Goal: Task Accomplishment & Management: Use online tool/utility

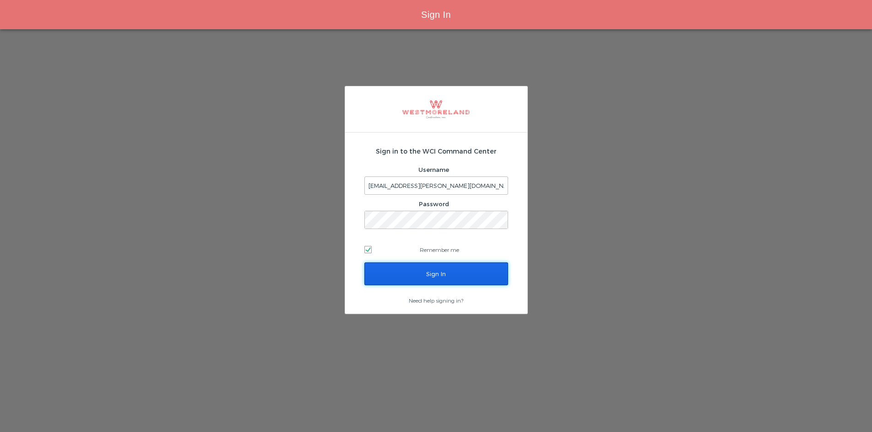
click at [398, 270] on input "Sign In" at bounding box center [436, 274] width 144 height 23
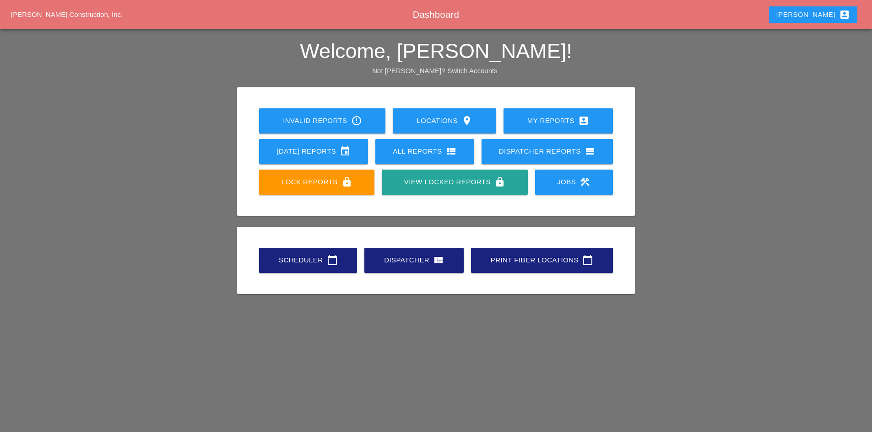
click at [320, 265] on div "Scheduler calendar_today" at bounding box center [308, 260] width 69 height 11
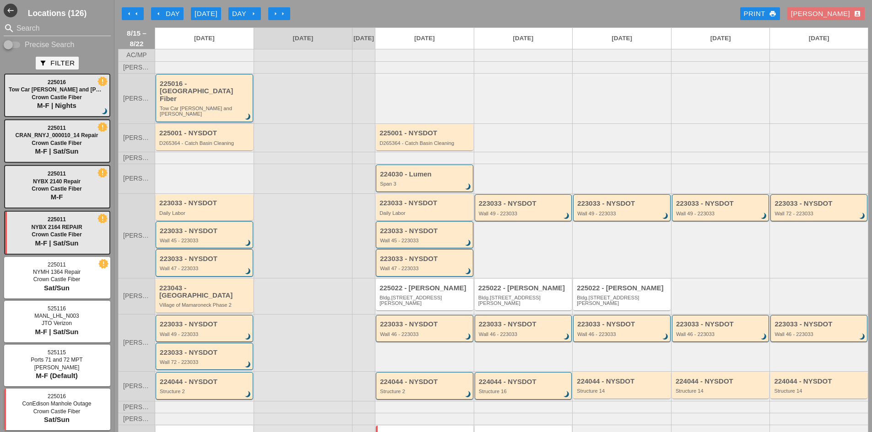
click at [231, 101] on div "225016 - [GEOGRAPHIC_DATA] Fiber" at bounding box center [205, 91] width 91 height 23
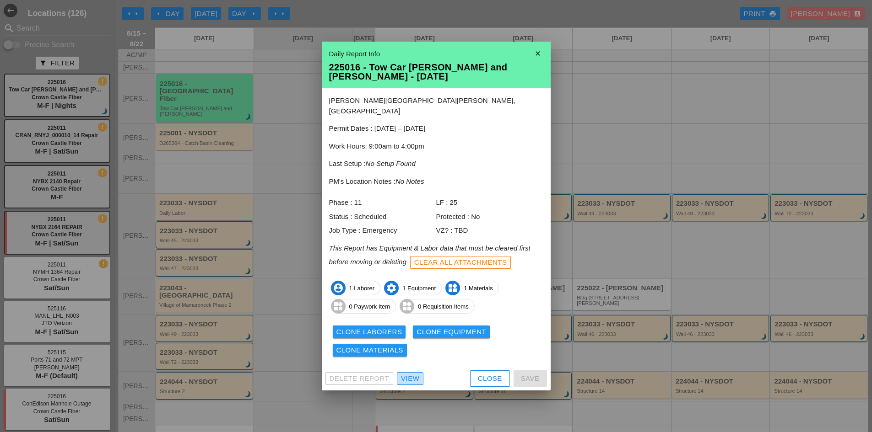
click at [409, 374] on div "View" at bounding box center [410, 379] width 18 height 11
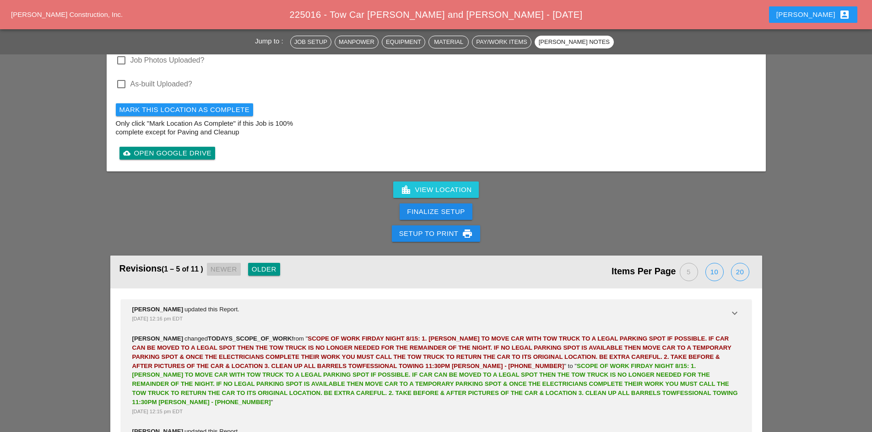
scroll to position [1235, 0]
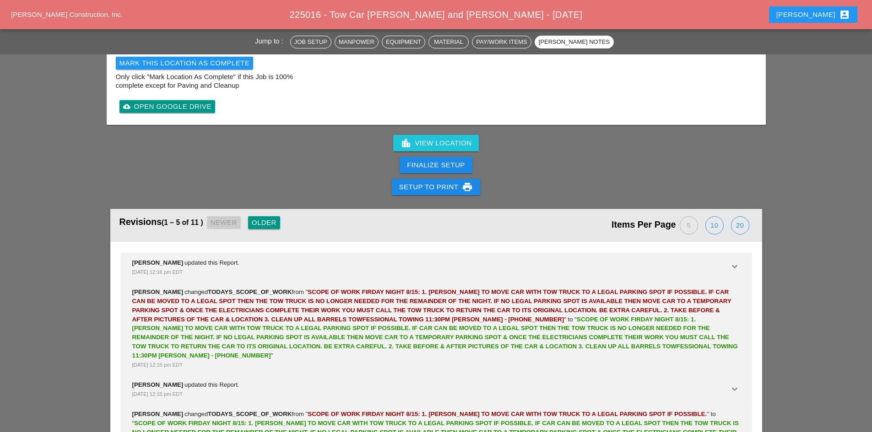
click at [827, 20] on button "[PERSON_NAME] account_box" at bounding box center [813, 14] width 88 height 16
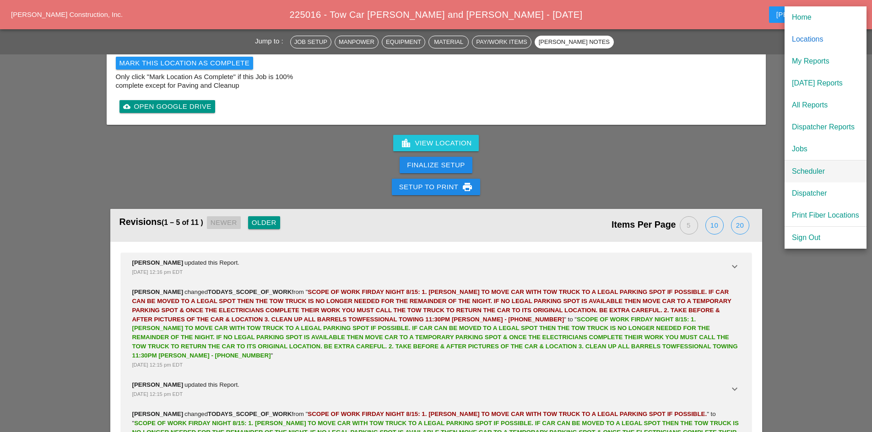
click at [832, 172] on div "Scheduler" at bounding box center [825, 171] width 67 height 11
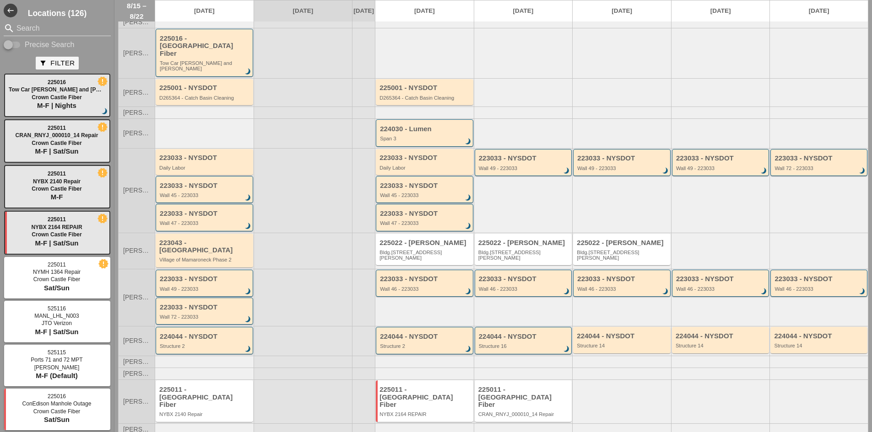
scroll to position [46, 0]
click at [404, 248] on div "225022 - [PERSON_NAME].[STREET_ADDRESS][PERSON_NAME]" at bounding box center [424, 249] width 97 height 32
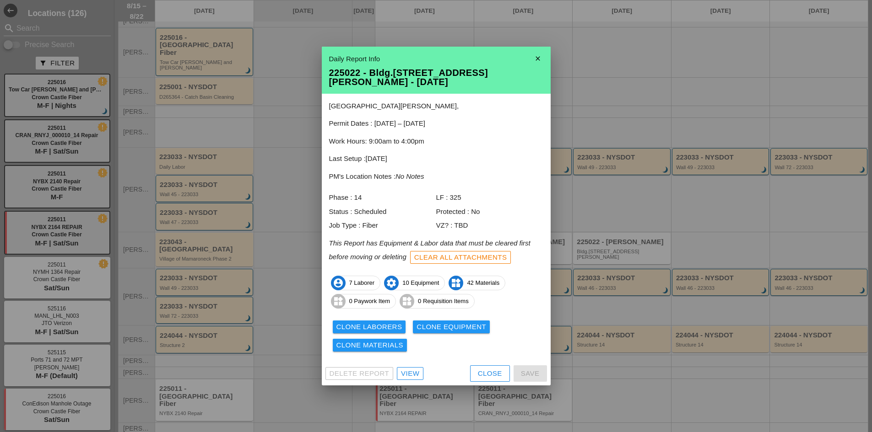
click at [406, 369] on div "View" at bounding box center [410, 374] width 18 height 11
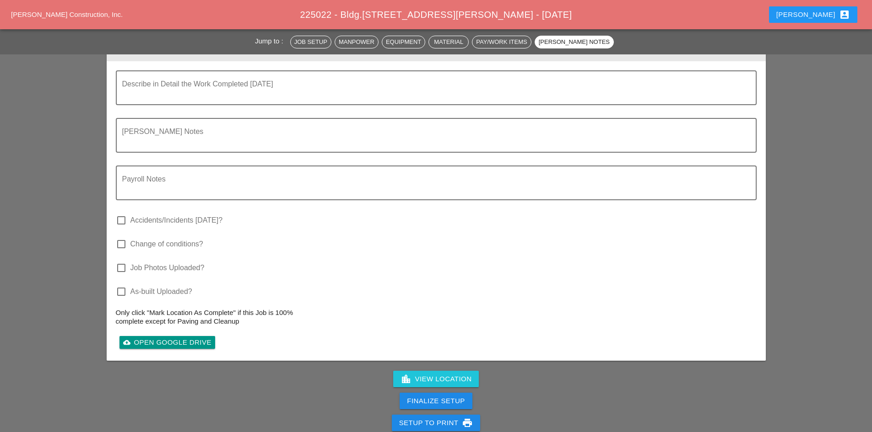
scroll to position [2900, 0]
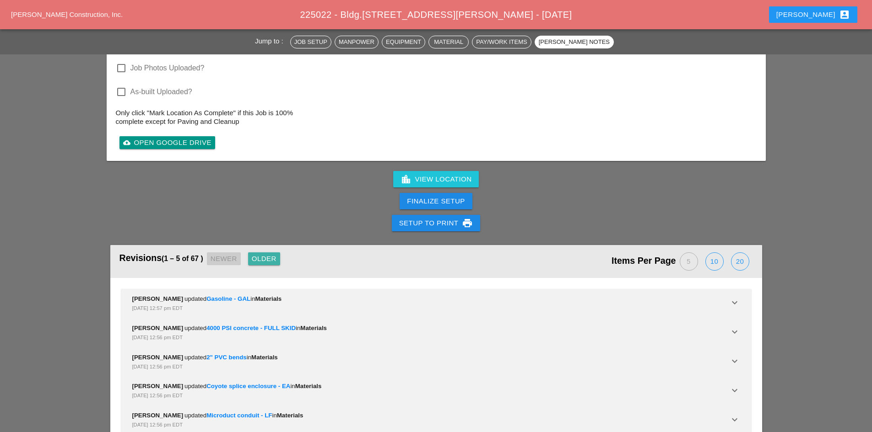
click at [271, 254] on div "Older" at bounding box center [264, 259] width 25 height 11
click at [271, 254] on div "Older" at bounding box center [267, 259] width 25 height 11
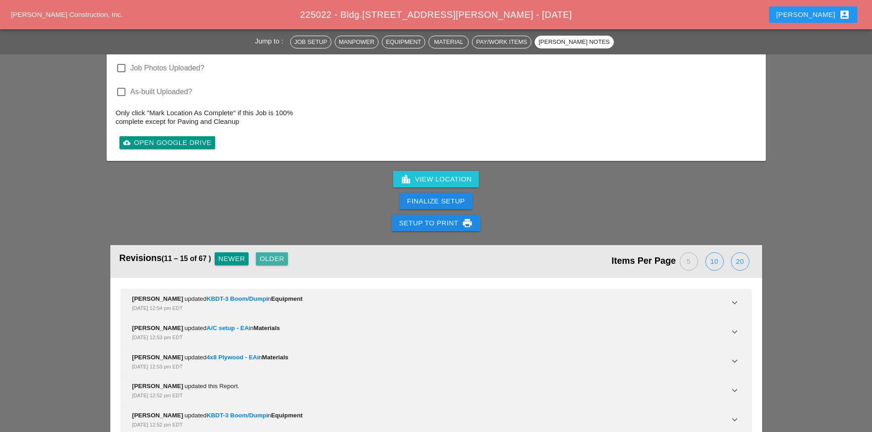
click at [271, 254] on div "Older" at bounding box center [271, 259] width 25 height 11
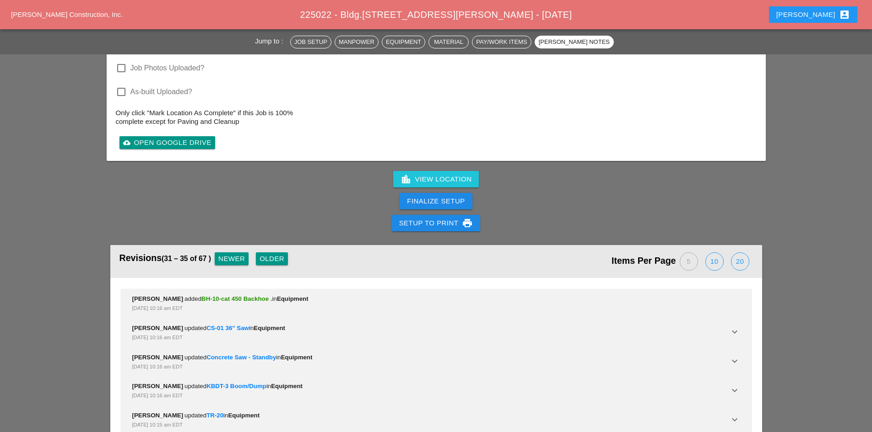
click at [271, 254] on div "Older" at bounding box center [271, 259] width 25 height 11
click at [232, 245] on header "Revisions (36 – 40 of 67 ) Newer Older Items Per Page 5 10 20" at bounding box center [436, 261] width 652 height 33
click at [223, 254] on div "Newer" at bounding box center [231, 259] width 27 height 11
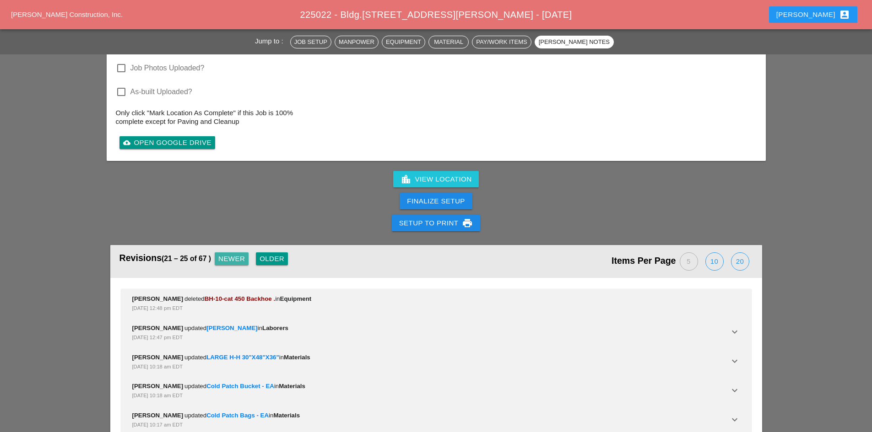
click at [223, 254] on div "Newer" at bounding box center [231, 259] width 27 height 11
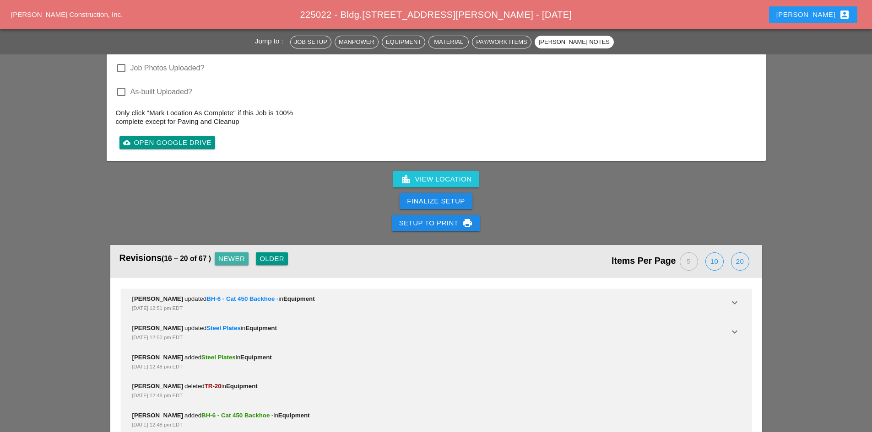
click at [223, 254] on div "Newer" at bounding box center [231, 259] width 27 height 11
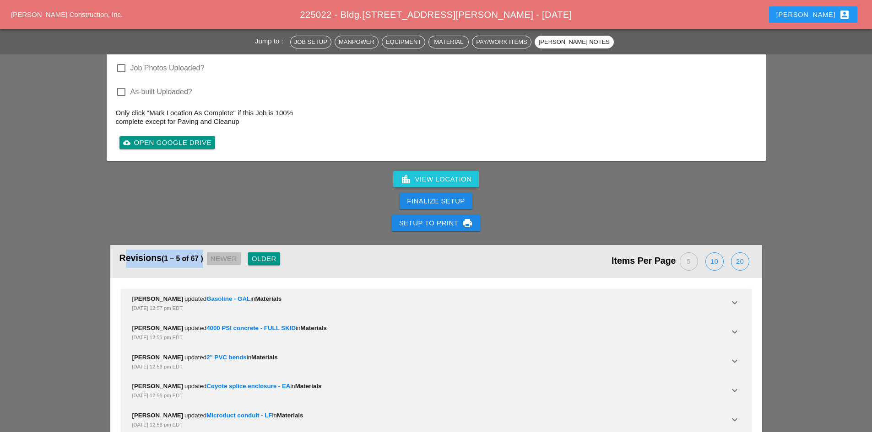
click at [223, 250] on div "Revisions (1 – 5 of 67 ) Newer Older" at bounding box center [277, 262] width 317 height 24
click at [259, 253] on button "Older" at bounding box center [264, 259] width 32 height 13
click at [259, 253] on button "Older" at bounding box center [268, 259] width 32 height 13
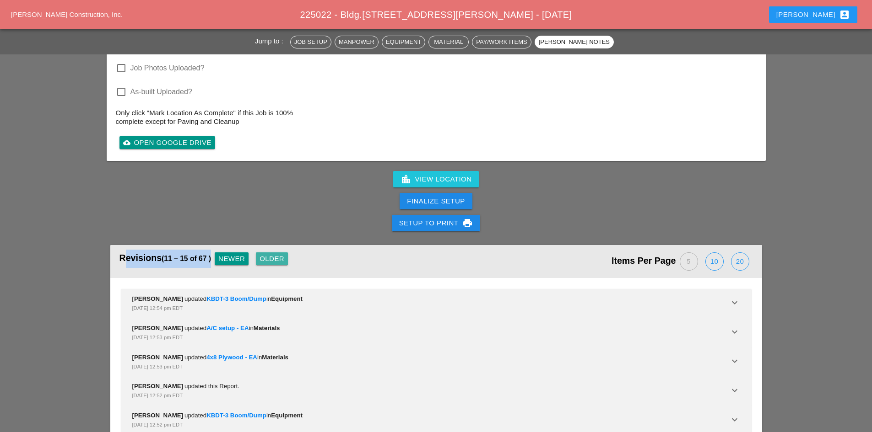
click at [259, 250] on div "Revisions (11 – 15 of 67 ) Newer Older" at bounding box center [277, 262] width 317 height 24
click at [285, 250] on div "Revisions (11 – 15 of 67 ) Newer Older" at bounding box center [277, 262] width 317 height 24
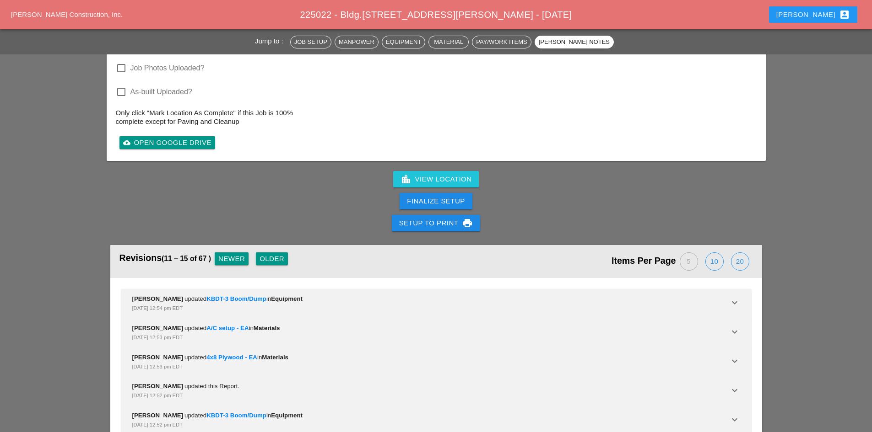
click at [283, 254] on div "Older" at bounding box center [271, 259] width 25 height 11
click at [281, 254] on div "Older" at bounding box center [271, 259] width 25 height 11
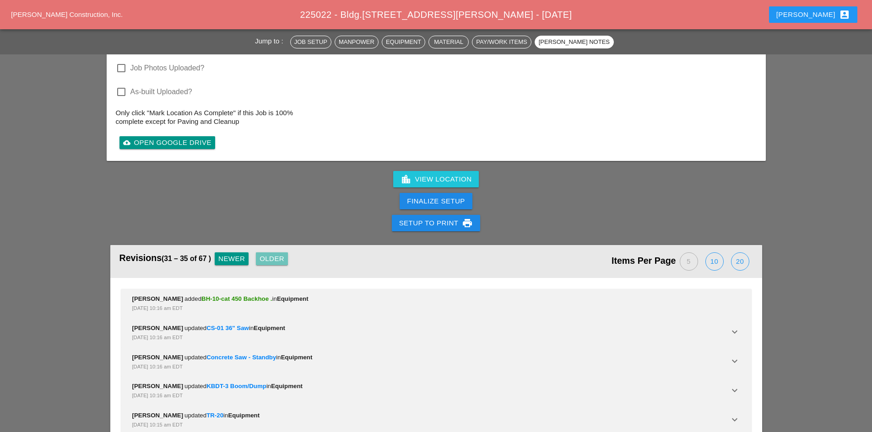
click at [279, 254] on div "Older" at bounding box center [271, 259] width 25 height 11
click at [278, 254] on div "Older" at bounding box center [271, 259] width 25 height 11
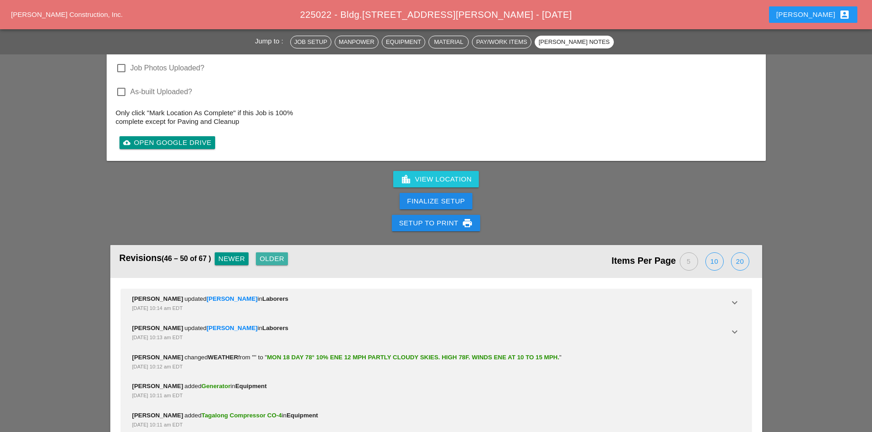
click at [276, 254] on div "Older" at bounding box center [271, 259] width 25 height 11
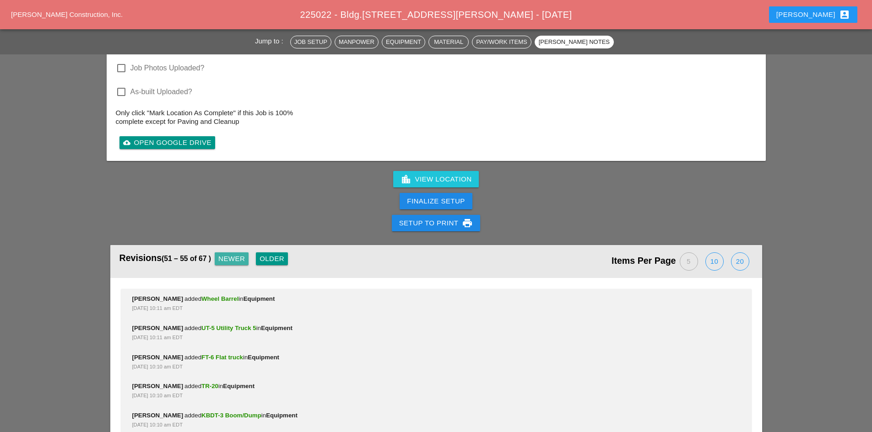
click at [248, 253] on button "Newer" at bounding box center [232, 259] width 34 height 13
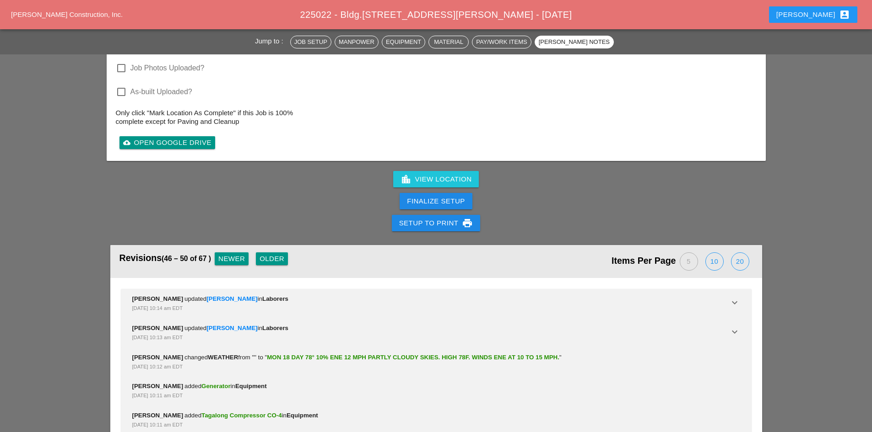
click at [284, 254] on div "Older" at bounding box center [271, 259] width 25 height 11
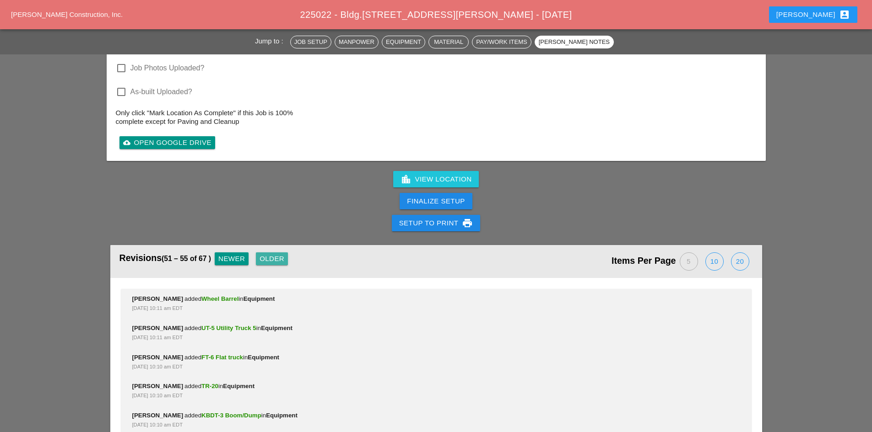
click at [284, 254] on div "Older" at bounding box center [271, 259] width 25 height 11
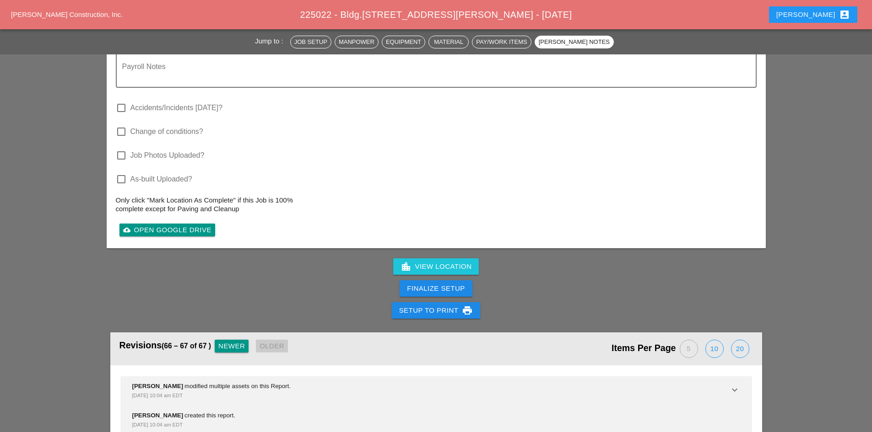
click at [284, 256] on div "location_city View Location Finalize Setup Setup to Print print" at bounding box center [436, 289] width 872 height 66
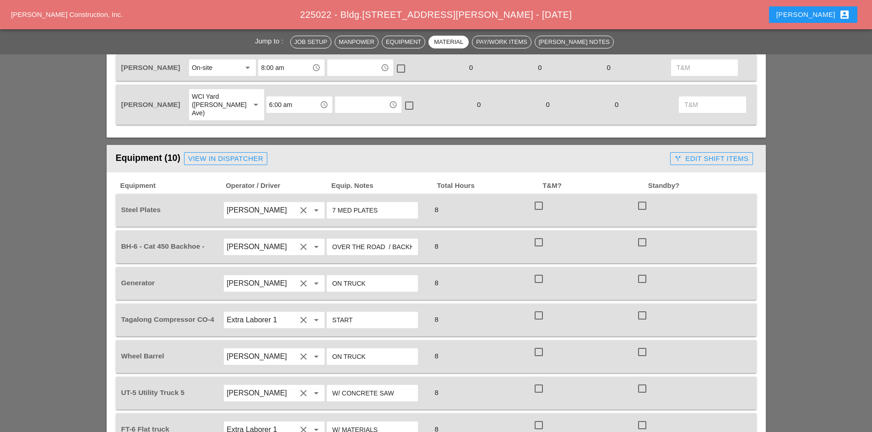
scroll to position [387, 0]
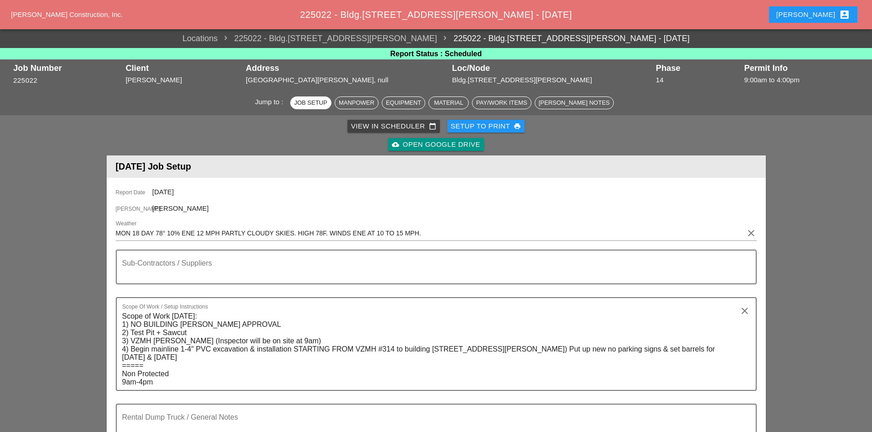
click at [825, 5] on div "[PERSON_NAME] account_box" at bounding box center [813, 15] width 96 height 22
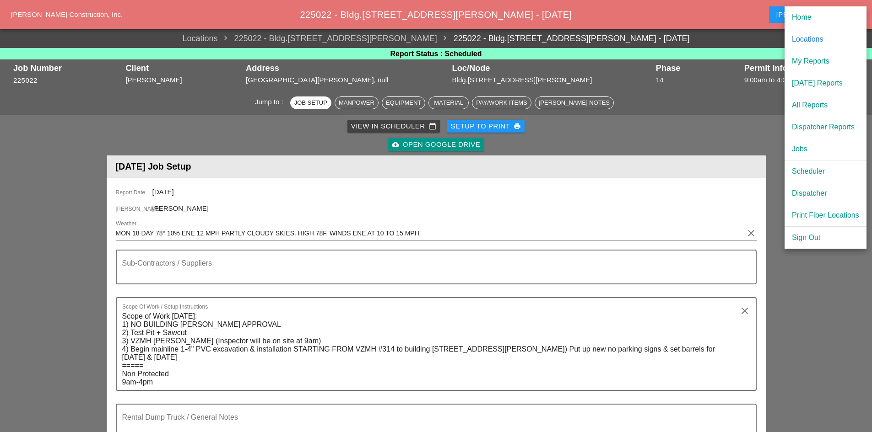
click at [815, 162] on link "Scheduler" at bounding box center [825, 172] width 82 height 22
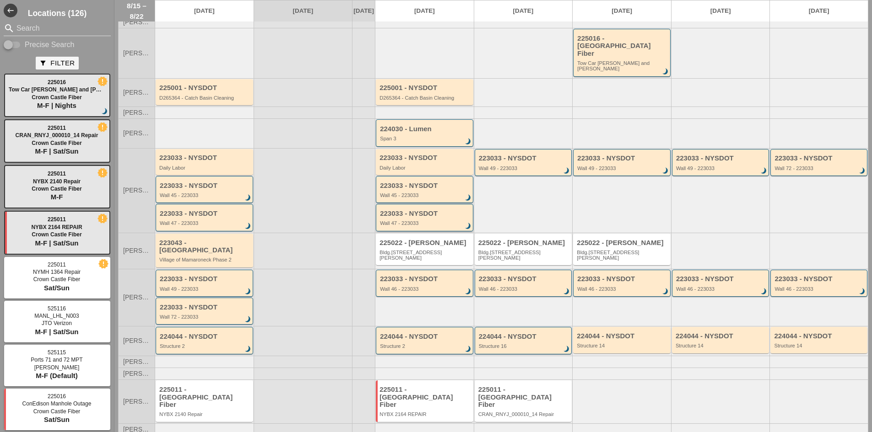
scroll to position [46, 0]
click at [226, 385] on div "225011 - [GEOGRAPHIC_DATA] Fiber" at bounding box center [205, 396] width 92 height 23
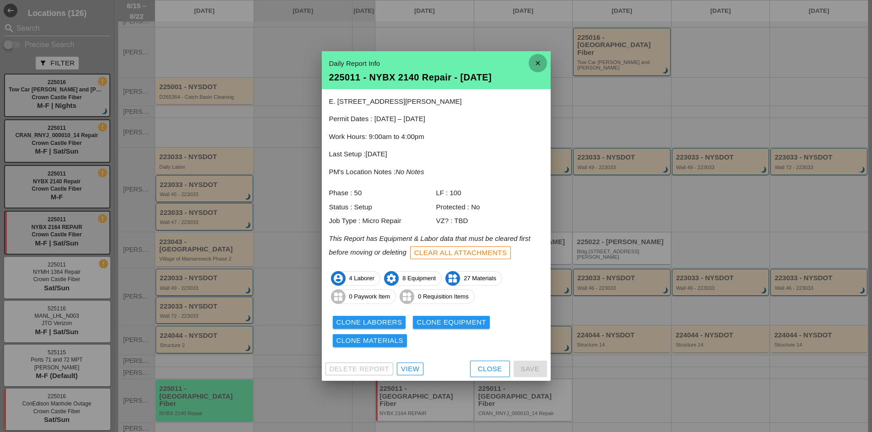
click at [543, 60] on icon "close" at bounding box center [537, 63] width 18 height 18
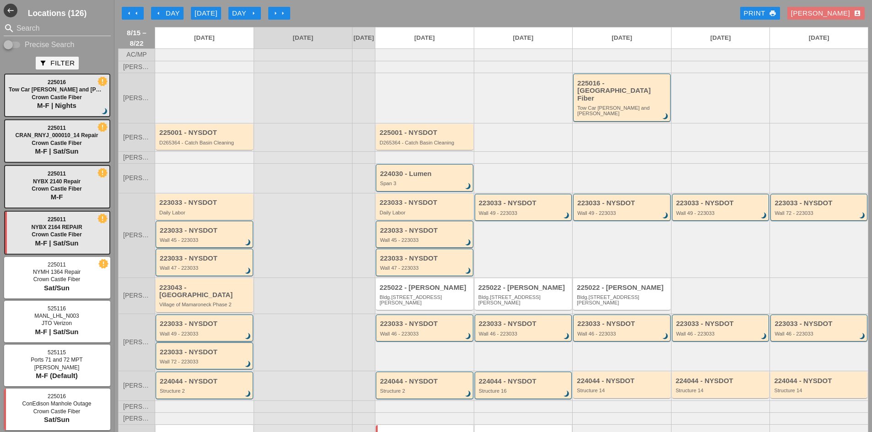
scroll to position [0, 0]
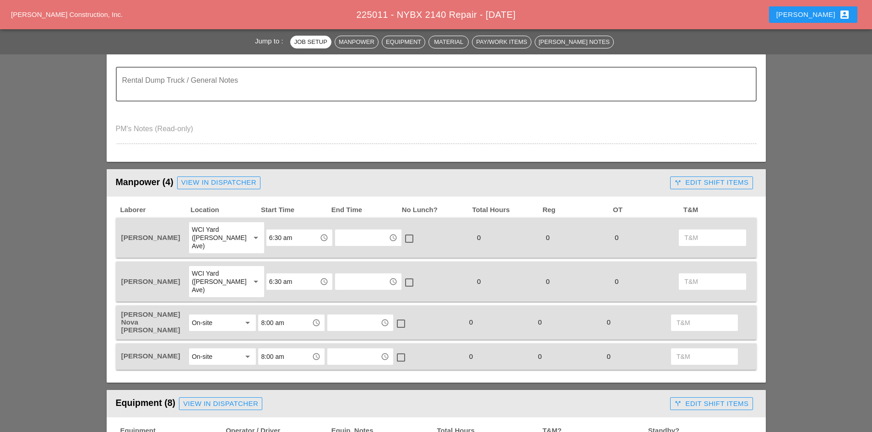
scroll to position [412, 0]
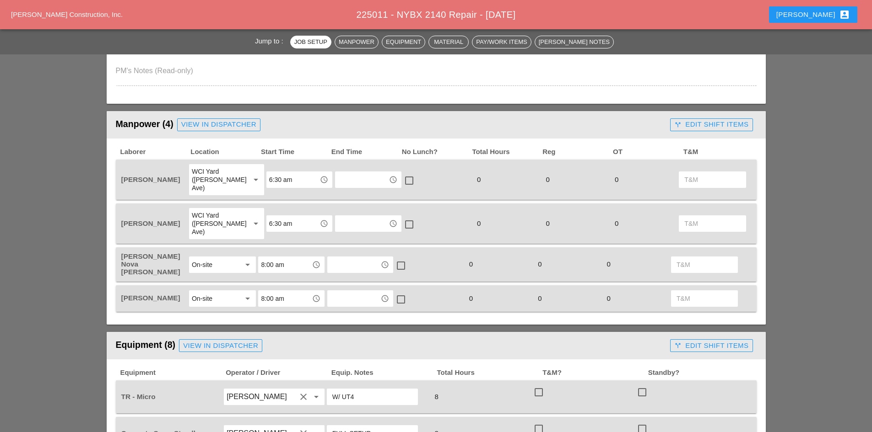
click at [818, 12] on div "Robbie account_box" at bounding box center [813, 14] width 74 height 11
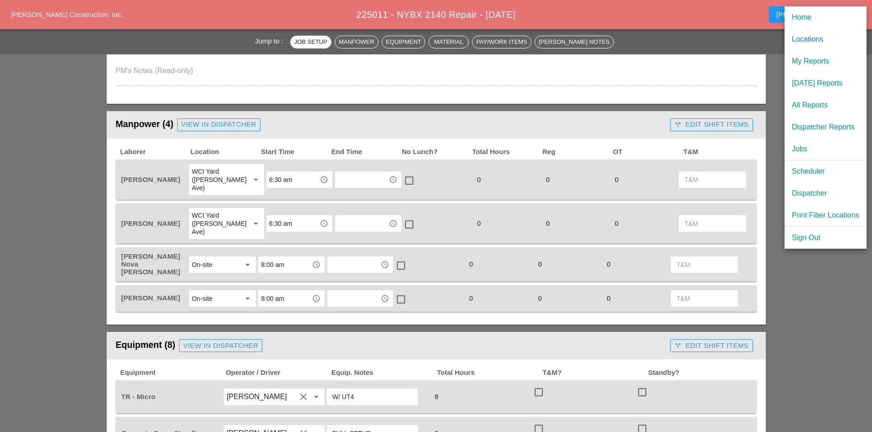
click at [800, 169] on div "Scheduler" at bounding box center [825, 171] width 67 height 11
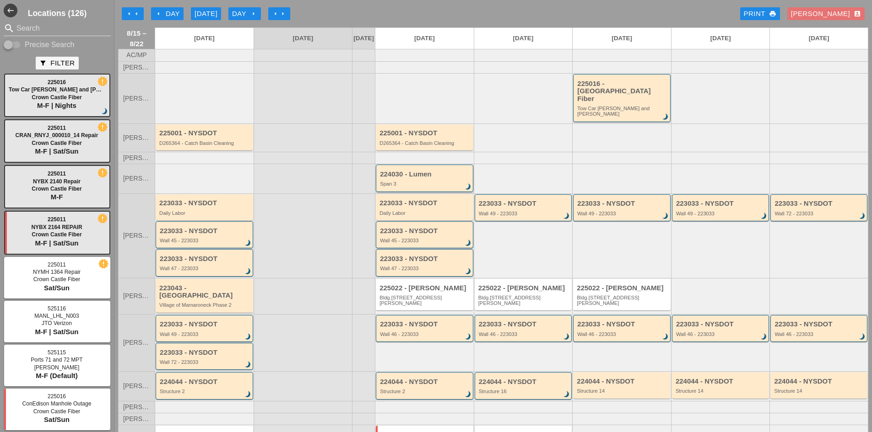
click at [408, 181] on div "Span 3" at bounding box center [425, 183] width 91 height 5
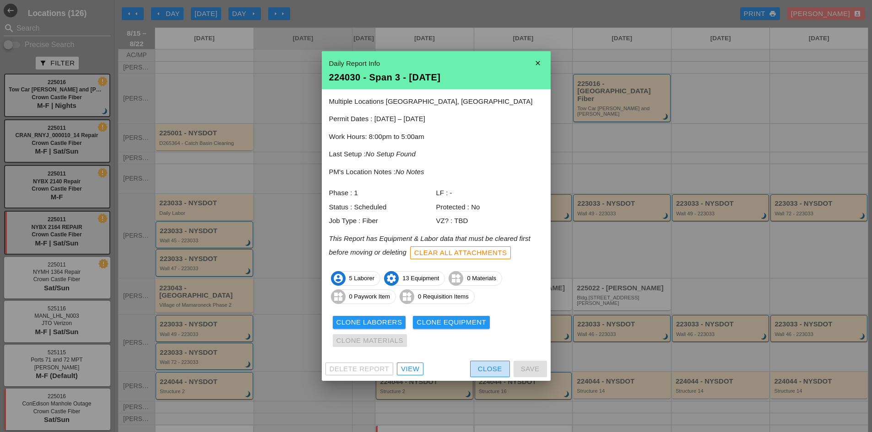
click at [494, 361] on button "Close" at bounding box center [490, 369] width 40 height 16
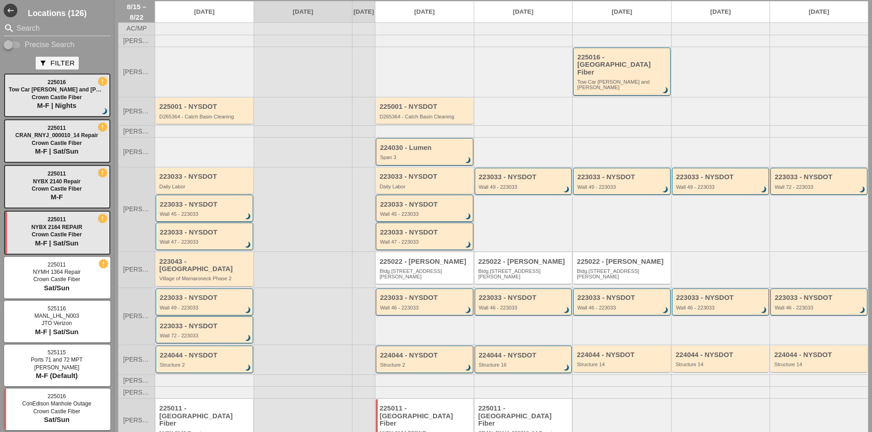
scroll to position [46, 0]
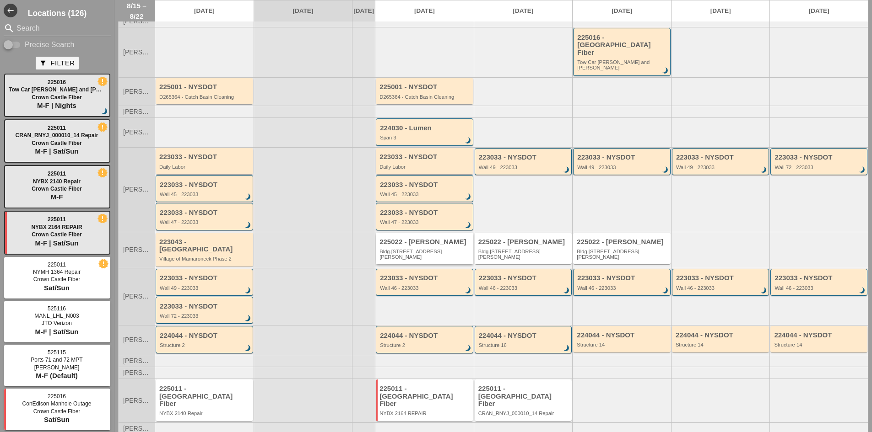
click at [403, 249] on div "Bldg.[STREET_ADDRESS][PERSON_NAME]" at bounding box center [425, 254] width 92 height 11
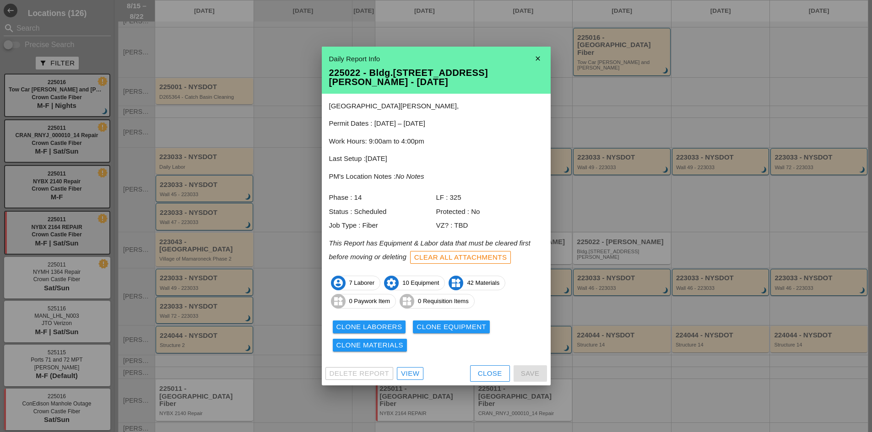
click at [417, 369] on div "View" at bounding box center [410, 374] width 18 height 11
